Goal: Task Accomplishment & Management: Manage account settings

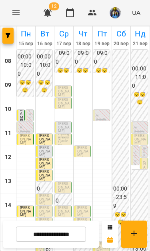
scroll to position [109, 0]
click at [117, 10] on img "button" at bounding box center [115, 12] width 11 height 11
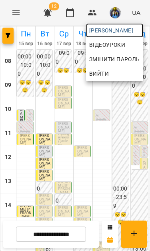
click at [134, 29] on span "[PERSON_NAME]" at bounding box center [114, 31] width 51 height 10
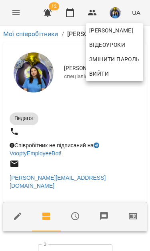
click at [106, 104] on div at bounding box center [75, 125] width 150 height 251
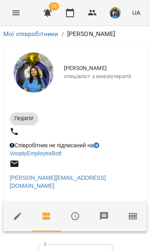
click at [106, 118] on div "Педагог" at bounding box center [75, 119] width 134 height 16
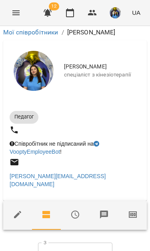
scroll to position [286, 0]
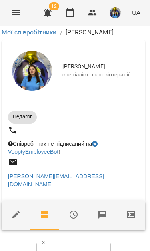
click at [7, 15] on button "Menu" at bounding box center [15, 12] width 19 height 19
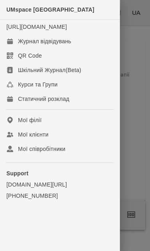
click at [42, 45] on div "Журнал відвідувань" at bounding box center [44, 41] width 53 height 8
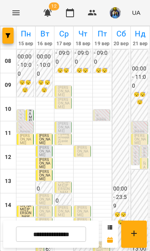
scroll to position [42, 0]
click at [77, 236] on input "**********" at bounding box center [51, 234] width 70 height 16
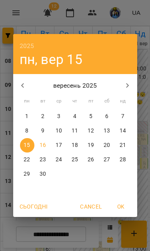
click at [28, 158] on p "22" at bounding box center [27, 160] width 6 height 8
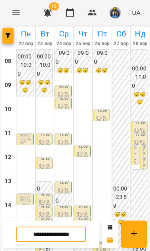
scroll to position [82, 0]
click at [65, 235] on input "**********" at bounding box center [51, 234] width 70 height 16
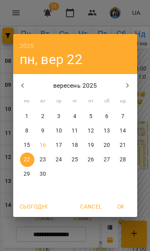
click at [42, 164] on button "23" at bounding box center [43, 159] width 14 height 14
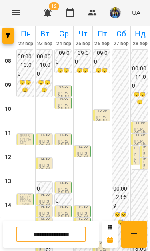
scroll to position [146, 0]
click at [64, 240] on input "**********" at bounding box center [51, 234] width 70 height 16
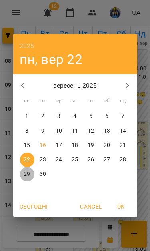
click at [26, 173] on p "29" at bounding box center [27, 174] width 6 height 8
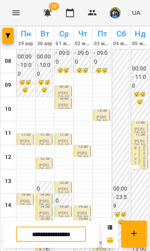
scroll to position [130, 0]
click at [66, 236] on input "**********" at bounding box center [51, 234] width 70 height 16
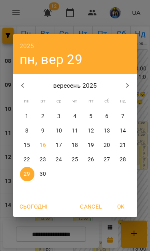
click at [42, 144] on p "16" at bounding box center [43, 145] width 6 height 8
type input "**********"
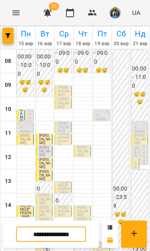
scroll to position [105, 0]
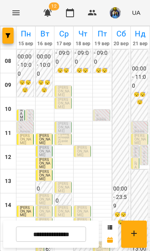
scroll to position [105, 0]
click at [44, 194] on span "[PERSON_NAME]" at bounding box center [44, 199] width 11 height 11
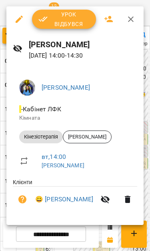
click at [69, 26] on span "Урок відбувся" at bounding box center [63, 19] width 51 height 19
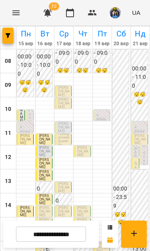
scroll to position [54, 0]
click at [47, 206] on span "[PERSON_NAME]" at bounding box center [44, 211] width 11 height 11
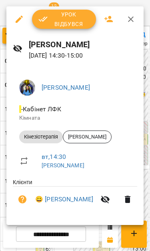
click at [56, 20] on span "Урок відбувся" at bounding box center [63, 19] width 51 height 19
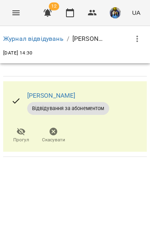
click at [14, 11] on icon "Menu" at bounding box center [15, 12] width 7 height 5
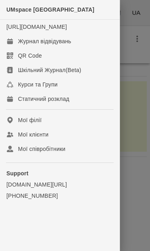
click at [33, 45] on div "Журнал відвідувань" at bounding box center [44, 41] width 53 height 8
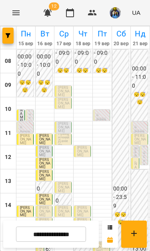
scroll to position [62, 0]
click at [40, 206] on span "[PERSON_NAME]" at bounding box center [44, 211] width 11 height 11
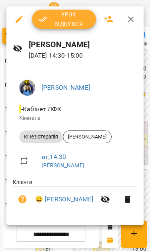
click at [58, 22] on span "Урок відбувся" at bounding box center [63, 19] width 51 height 19
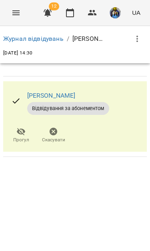
click at [8, 17] on button "Menu" at bounding box center [15, 12] width 19 height 19
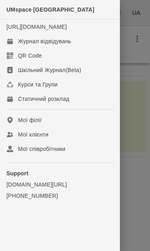
click at [30, 45] on div "Журнал відвідувань" at bounding box center [44, 41] width 53 height 8
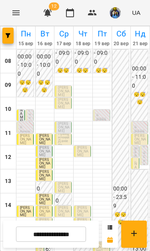
scroll to position [114, 0]
